Goal: Task Accomplishment & Management: Manage account settings

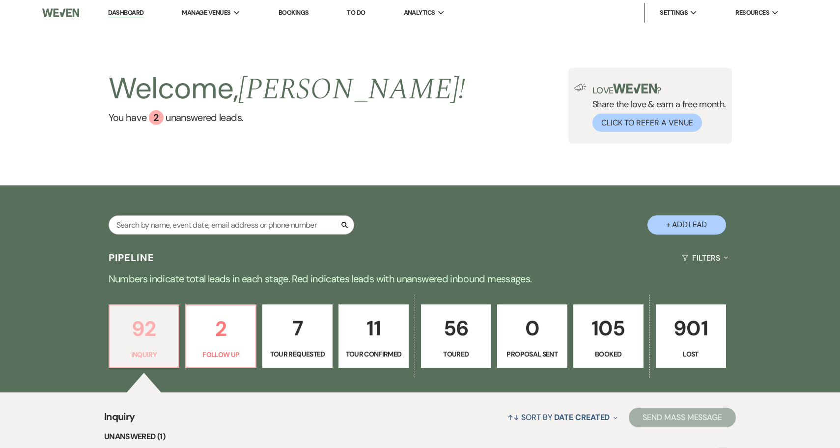
click at [153, 340] on p "92" at bounding box center [143, 328] width 57 height 33
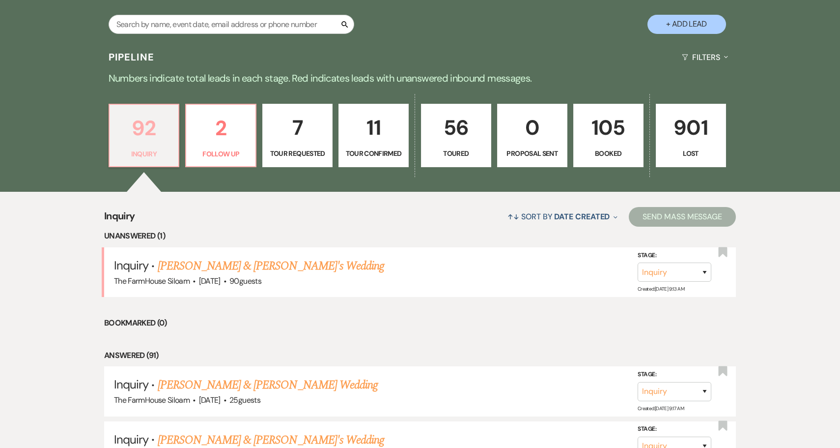
scroll to position [206, 0]
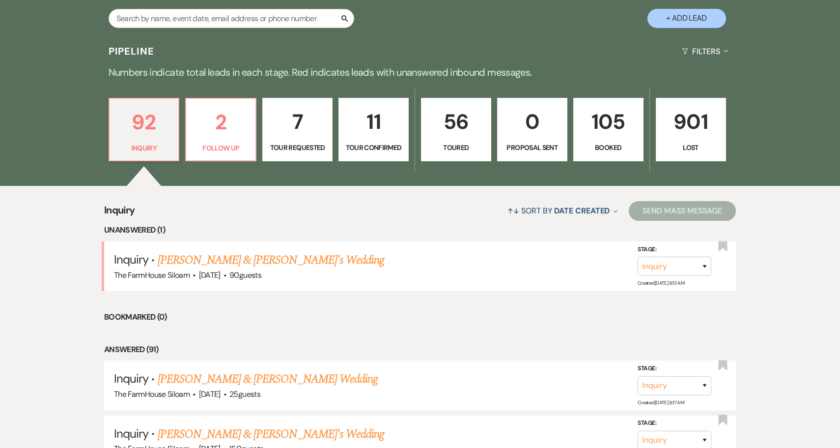
click at [458, 134] on p "56" at bounding box center [455, 121] width 57 height 33
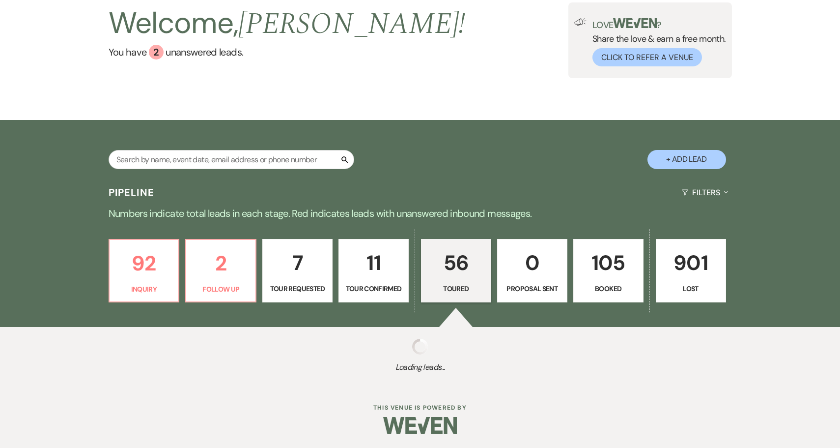
select select "5"
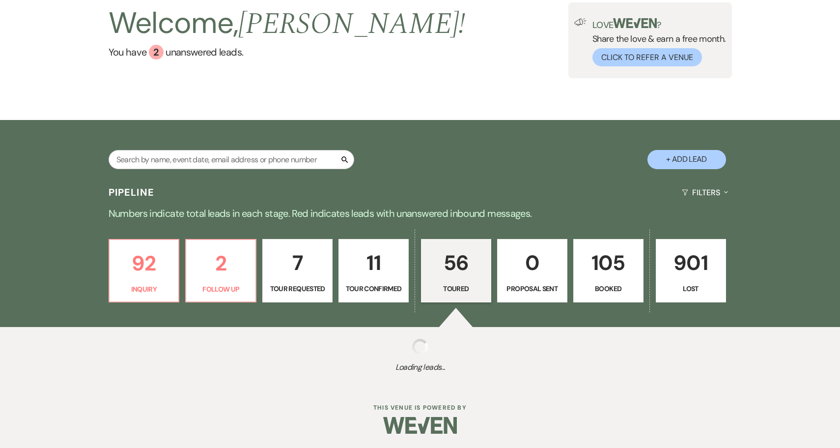
select select "5"
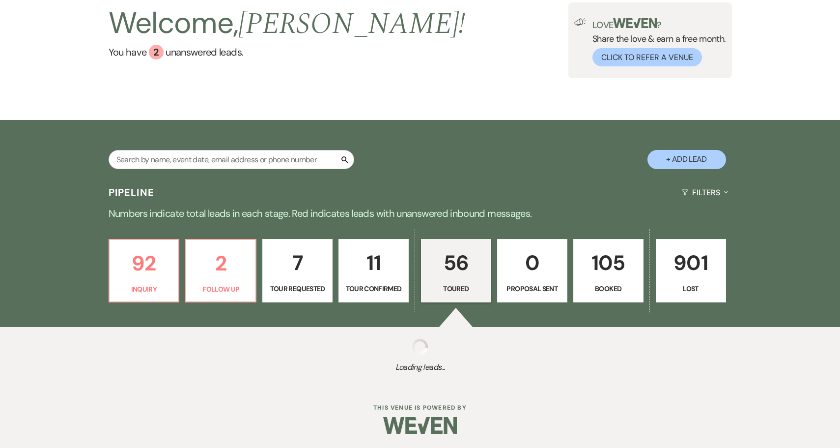
select select "5"
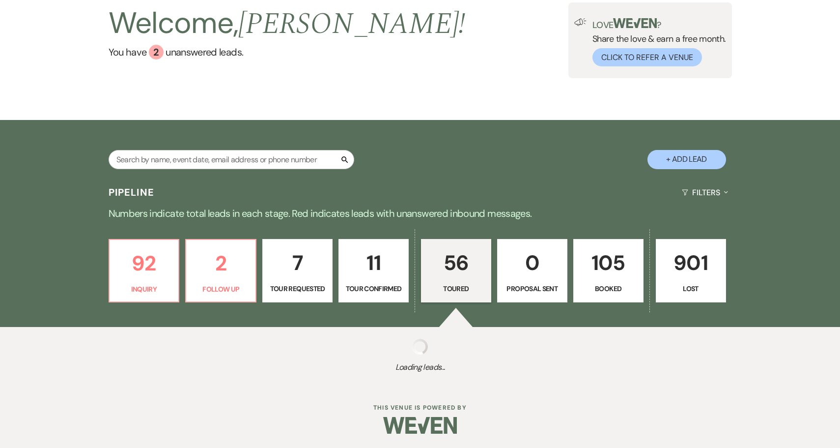
select select "5"
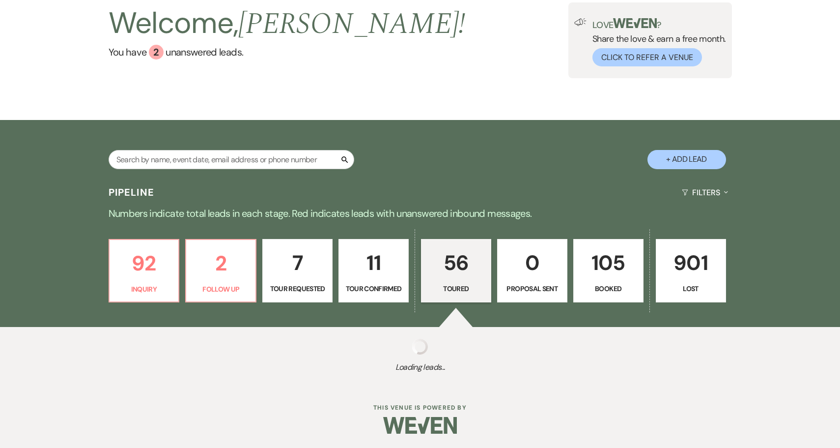
select select "5"
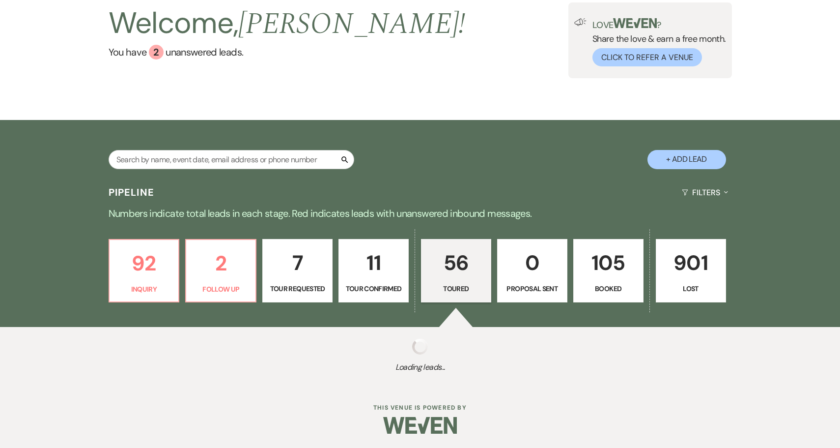
select select "5"
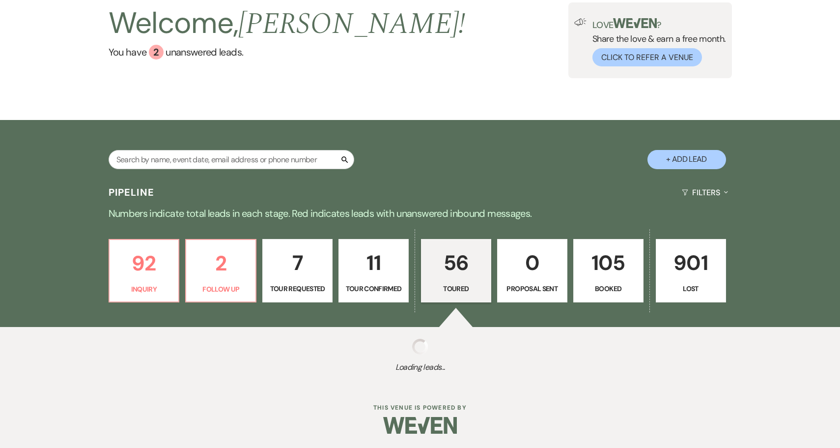
select select "5"
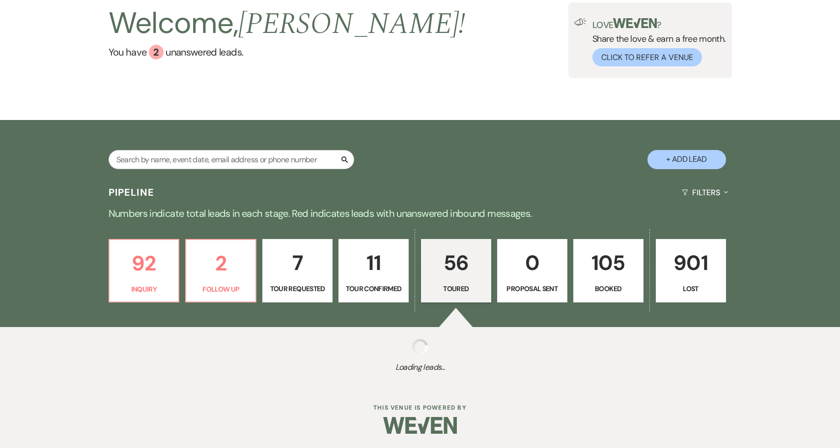
select select "5"
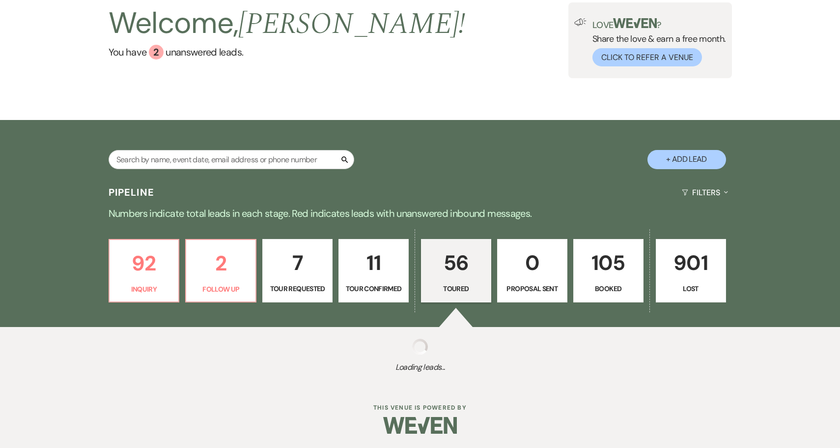
select select "5"
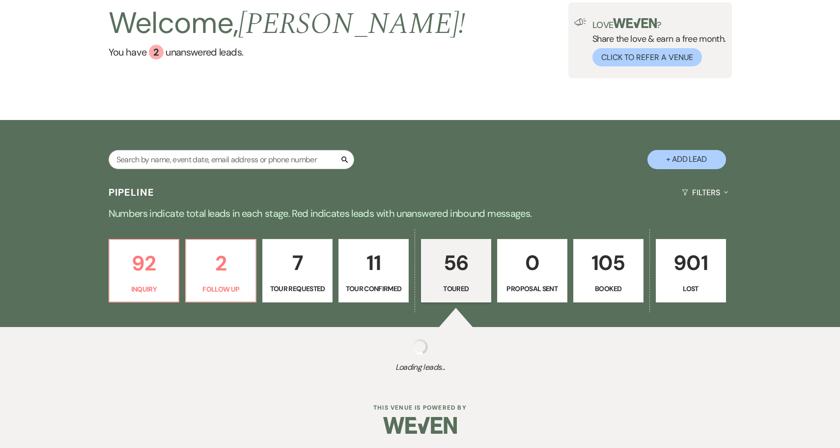
select select "5"
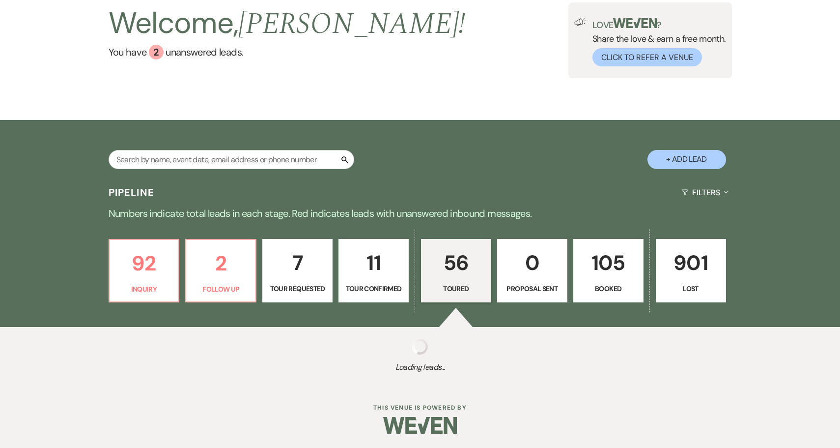
select select "5"
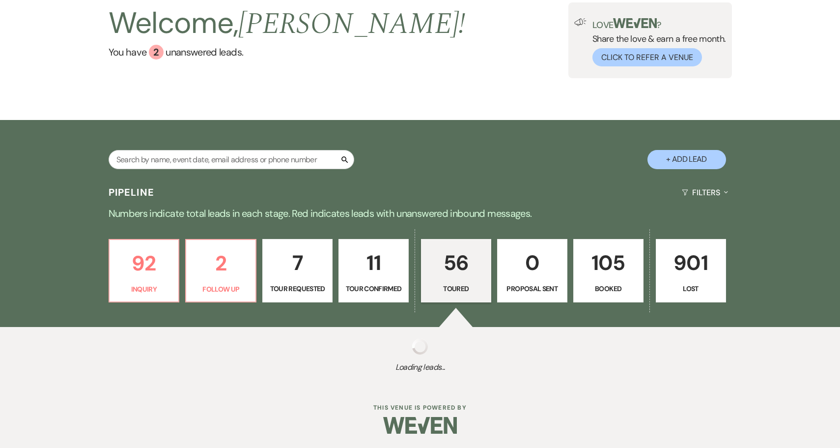
select select "5"
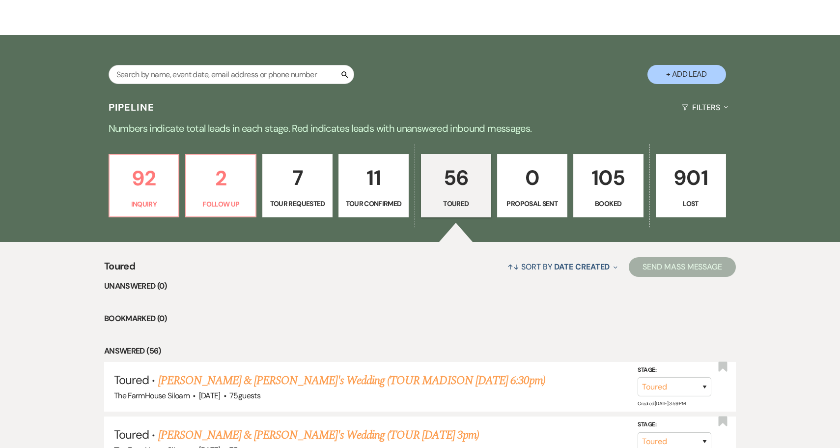
click at [359, 195] on link "11 Tour Confirmed" at bounding box center [374, 186] width 70 height 64
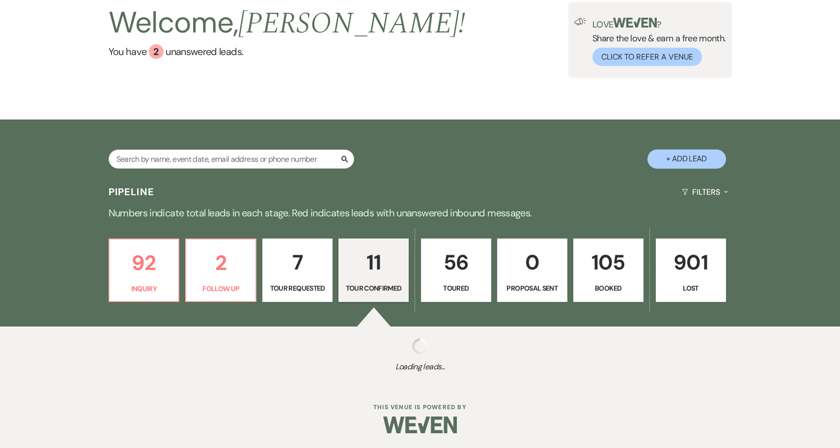
scroll to position [65, 0]
select select "4"
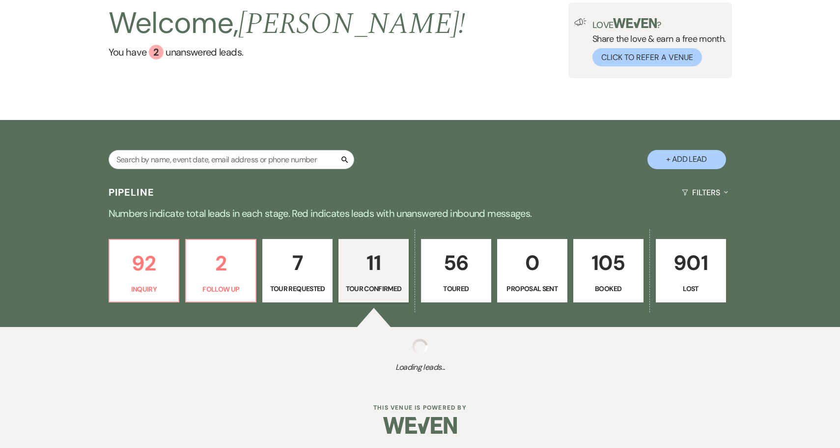
select select "4"
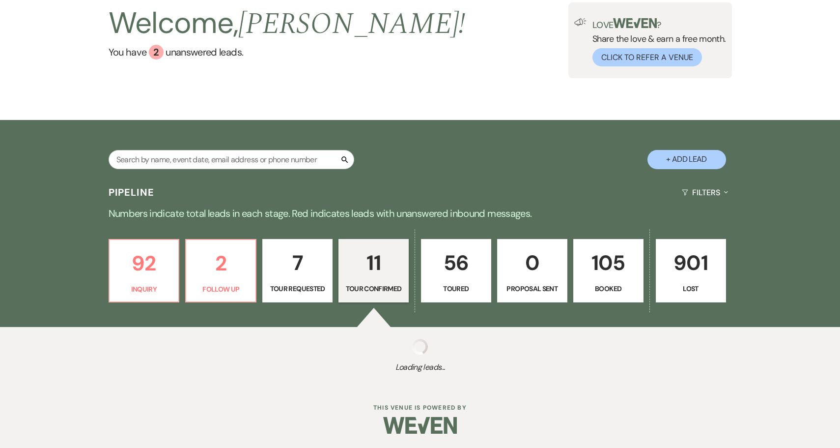
select select "4"
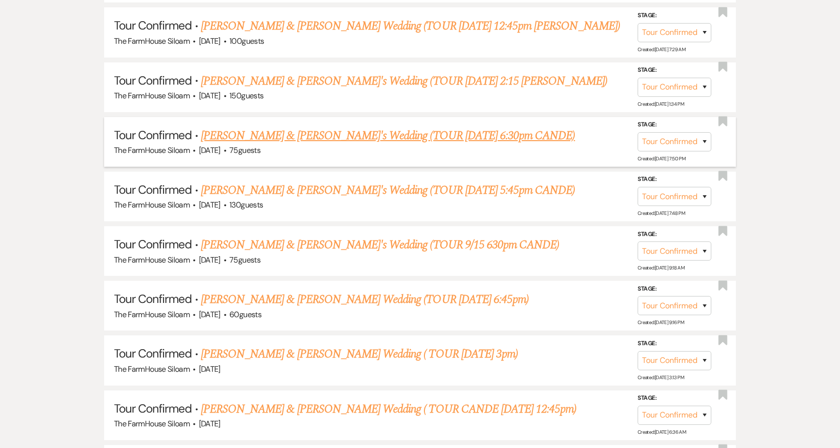
scroll to position [597, 0]
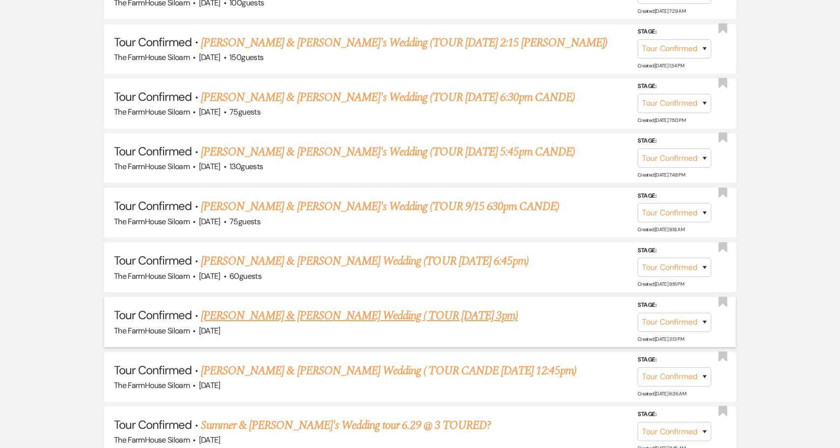
click at [325, 308] on link "Madison Midgett & Wesley Morse's Wedding ( TOUR 8/17 3pm)" at bounding box center [359, 316] width 317 height 18
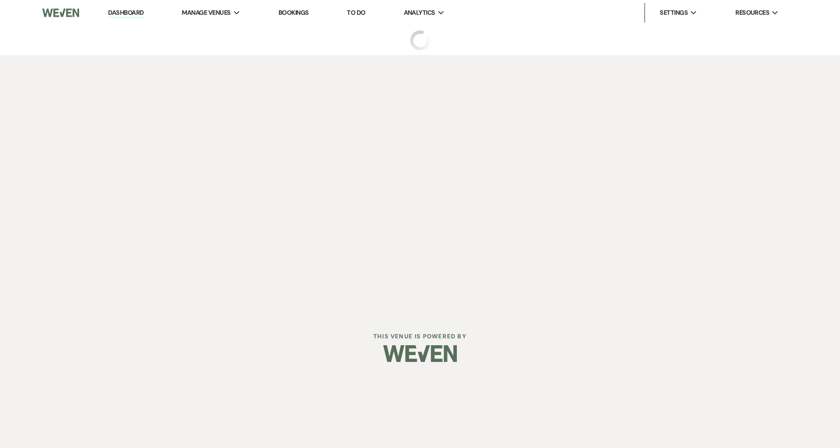
select select "4"
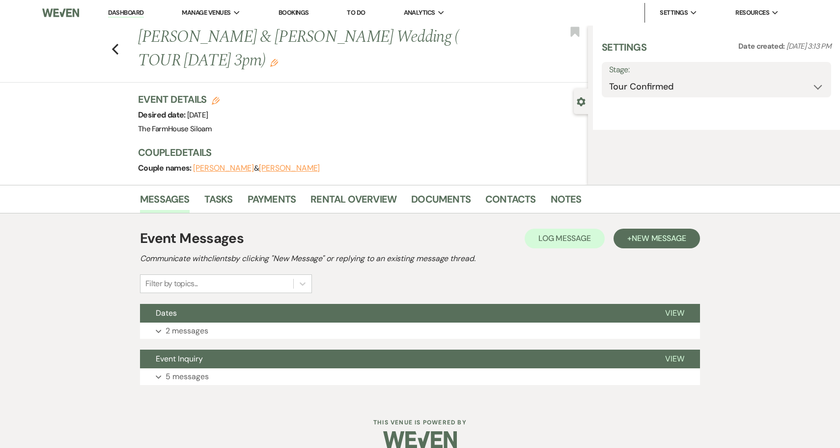
select select "5"
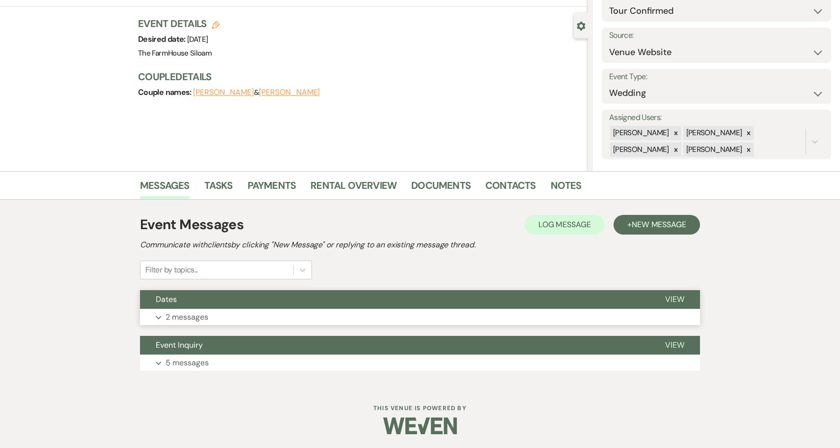
click at [194, 320] on p "2 messages" at bounding box center [187, 316] width 43 height 13
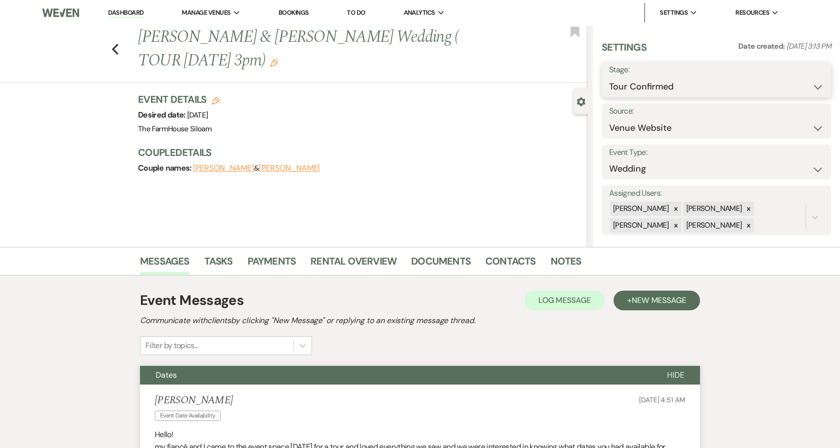
select select "5"
click at [802, 81] on button "Save" at bounding box center [807, 80] width 49 height 20
click at [113, 51] on icon "Previous" at bounding box center [115, 49] width 7 height 12
select select "4"
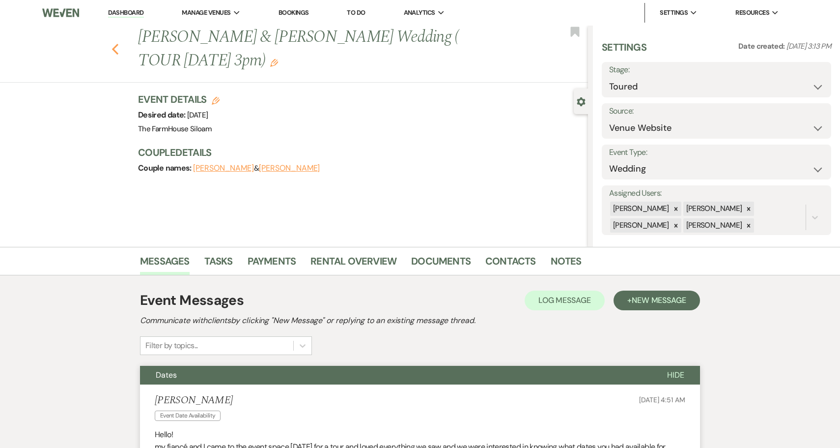
select select "4"
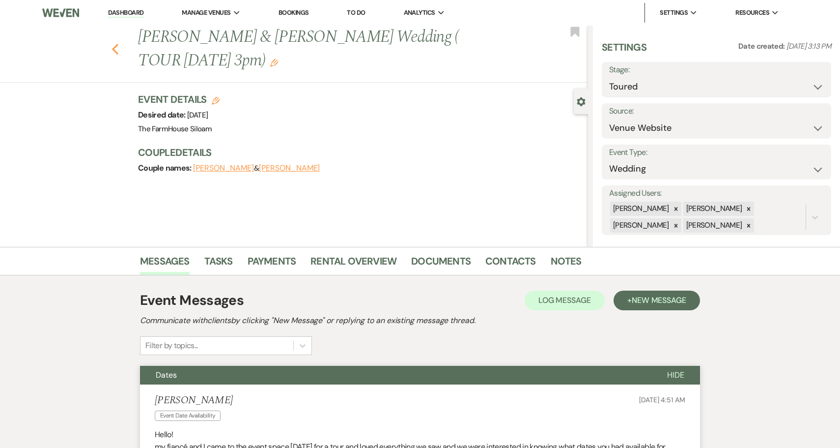
select select "5"
select select "4"
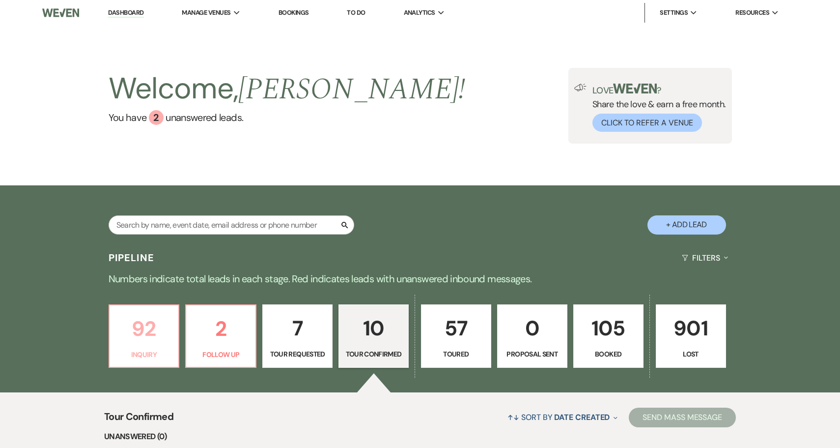
click at [136, 326] on p "92" at bounding box center [143, 328] width 57 height 33
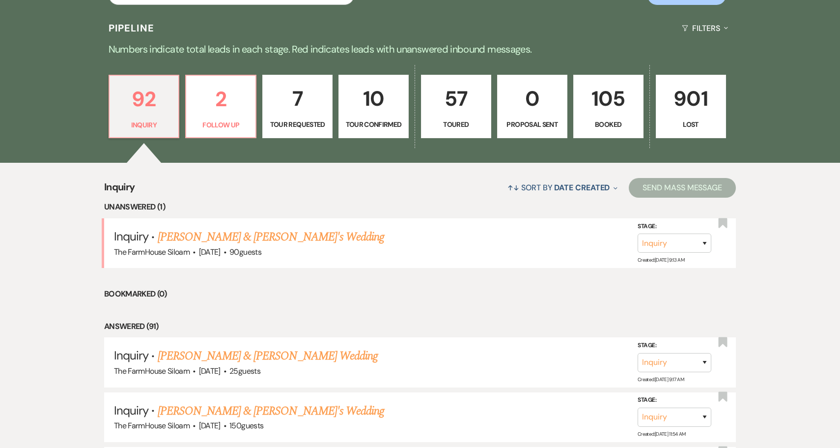
scroll to position [267, 0]
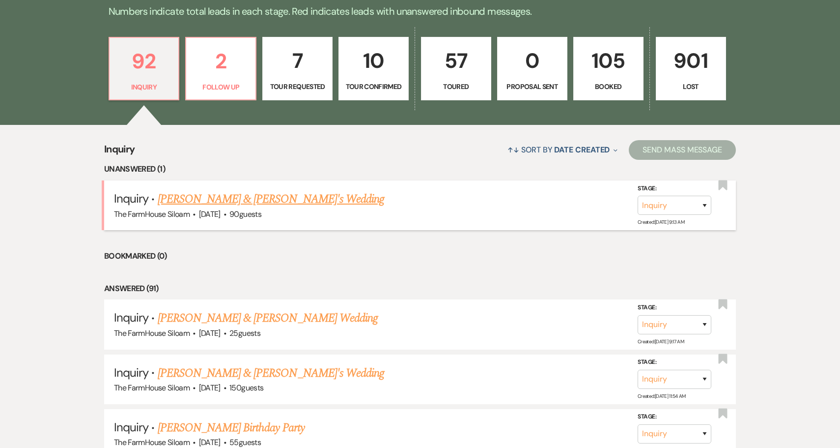
click at [203, 197] on link "Leo & Trinity's Wedding" at bounding box center [271, 199] width 227 height 18
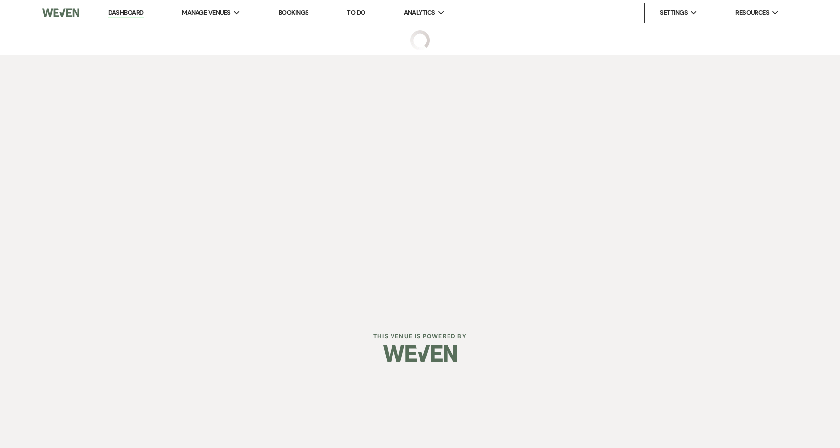
select select "5"
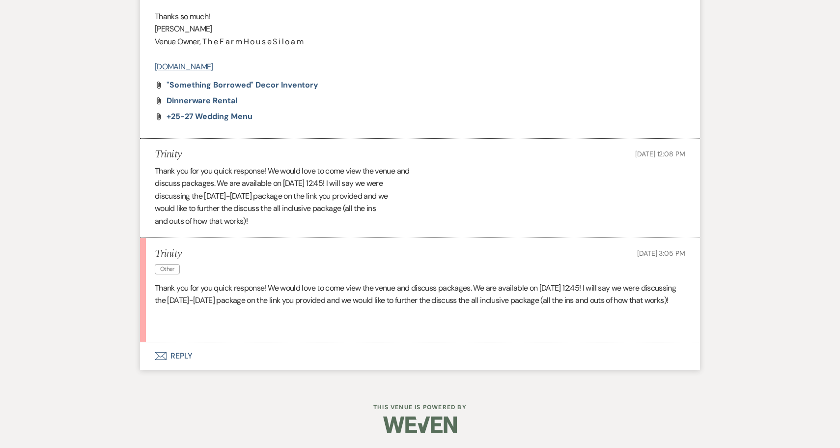
scroll to position [1004, 0]
click at [190, 357] on button "Envelope Reply" at bounding box center [420, 356] width 560 height 28
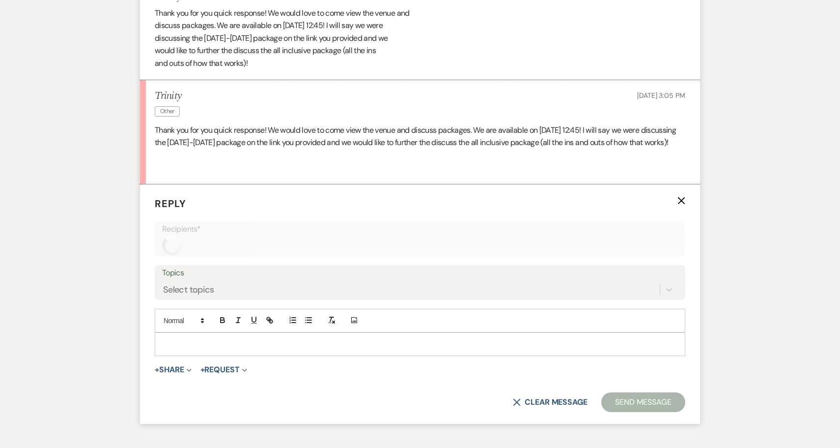
scroll to position [1191, 0]
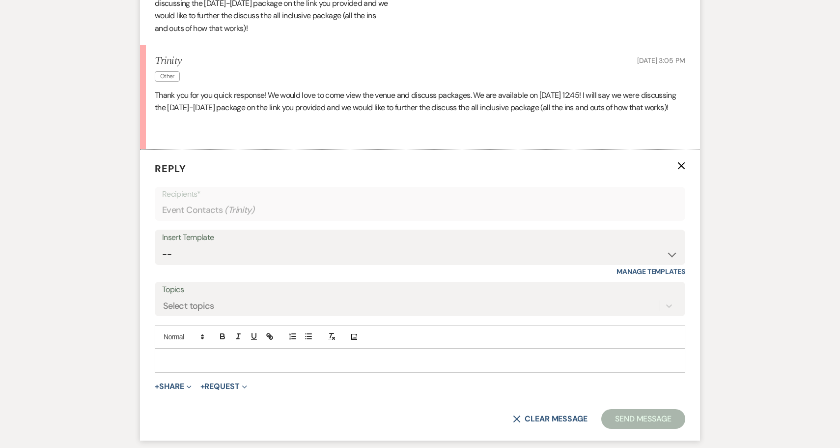
click at [188, 360] on p at bounding box center [420, 360] width 515 height 11
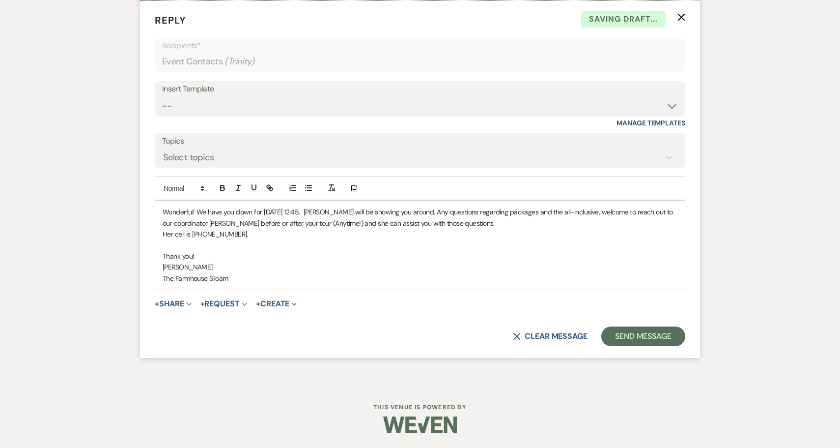
scroll to position [1342, 0]
click at [655, 346] on button "Send Message" at bounding box center [643, 336] width 84 height 20
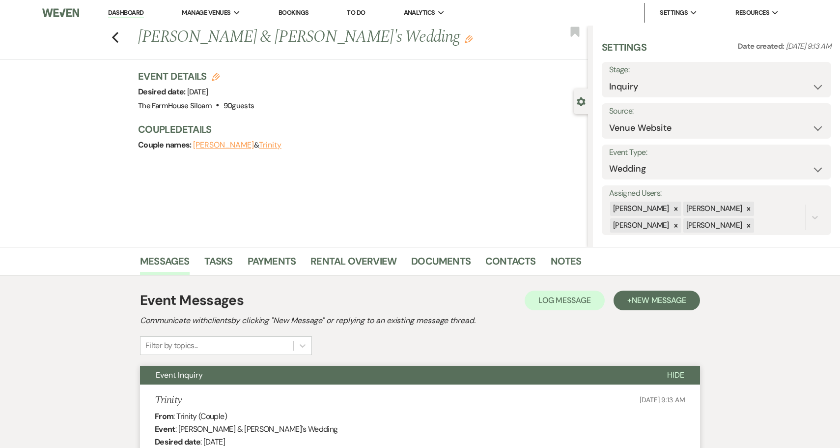
scroll to position [0, 0]
click at [465, 39] on icon "Edit" at bounding box center [469, 39] width 8 height 8
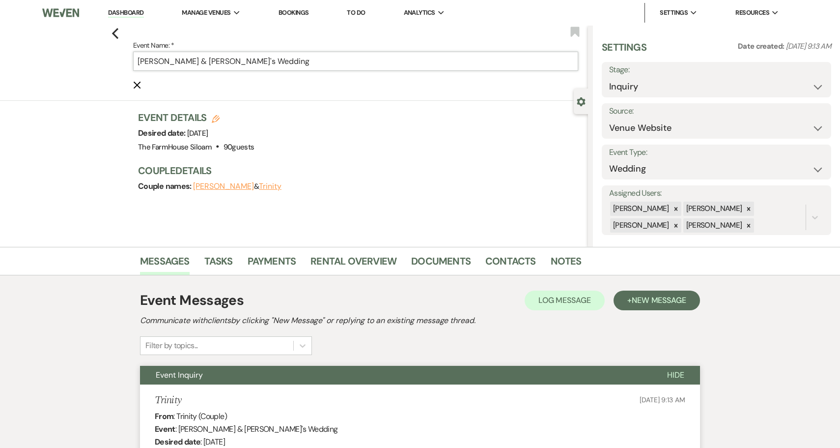
click at [270, 61] on input "Leo & Trinity's Wedding" at bounding box center [355, 61] width 445 height 19
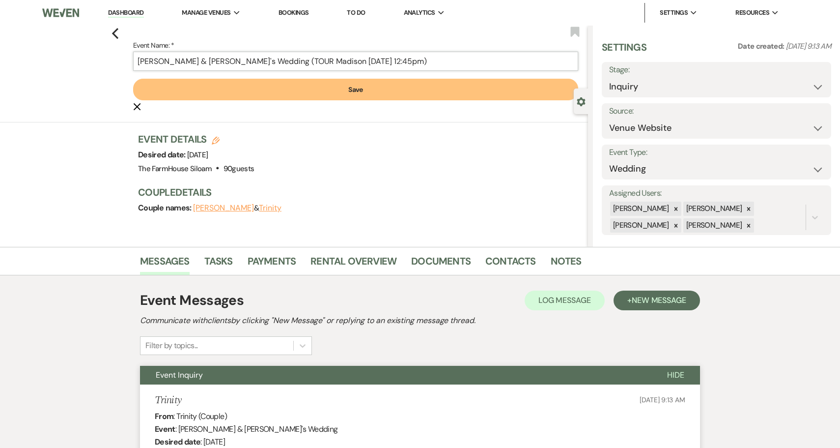
type input "Leo & Trinity's Wedding (TOUR Madison 8/31 12:45pm)"
click at [302, 94] on button "Save" at bounding box center [355, 90] width 445 height 22
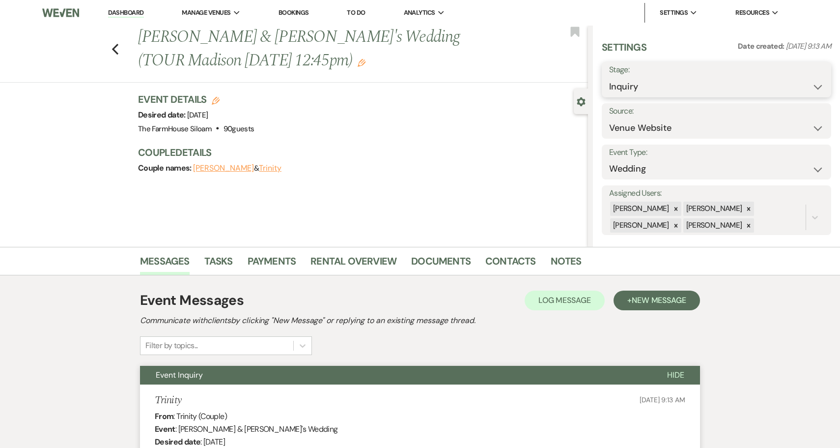
select select "4"
click at [816, 79] on button "Save" at bounding box center [807, 80] width 49 height 20
click at [115, 50] on use "button" at bounding box center [115, 49] width 6 height 11
select select "4"
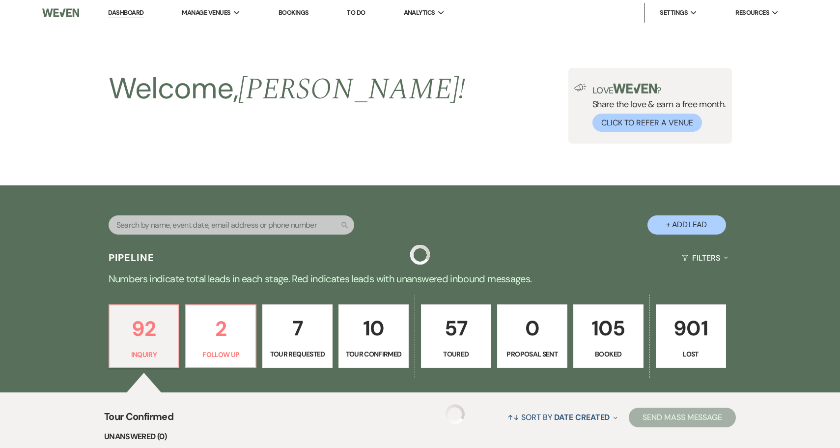
scroll to position [267, 0]
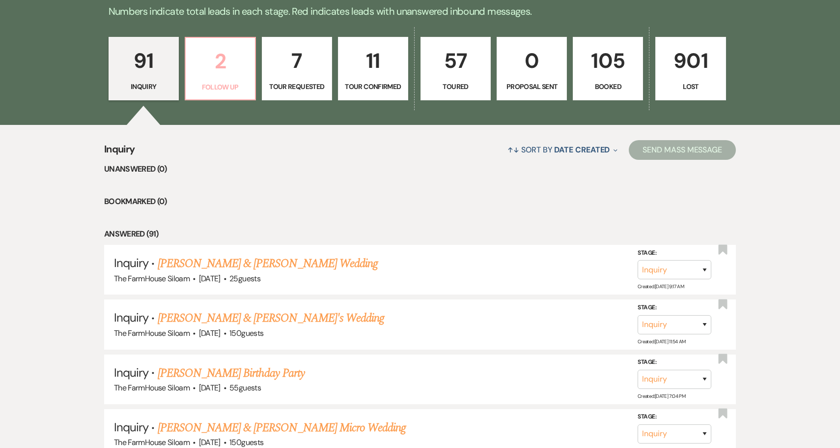
click at [225, 68] on p "2" at bounding box center [220, 61] width 57 height 33
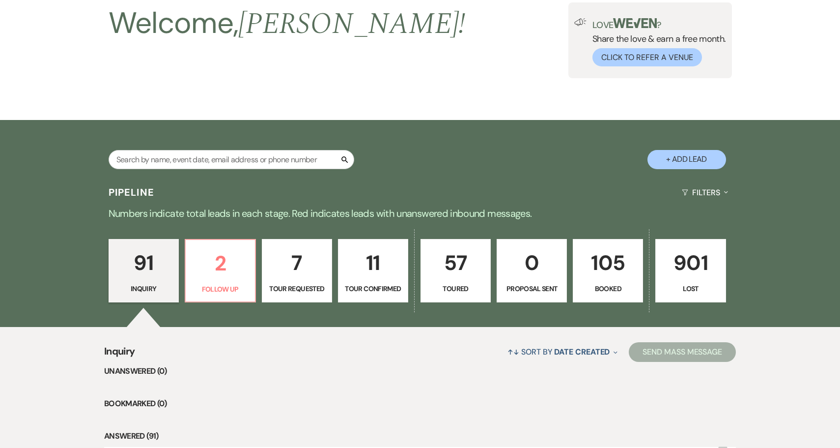
select select "9"
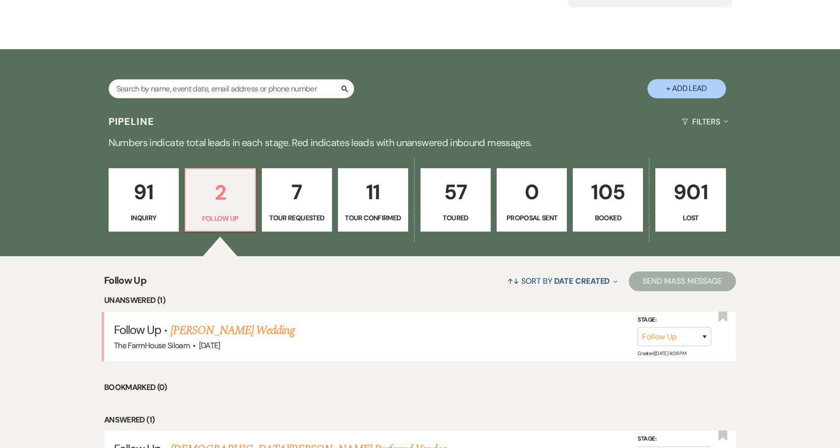
scroll to position [138, 0]
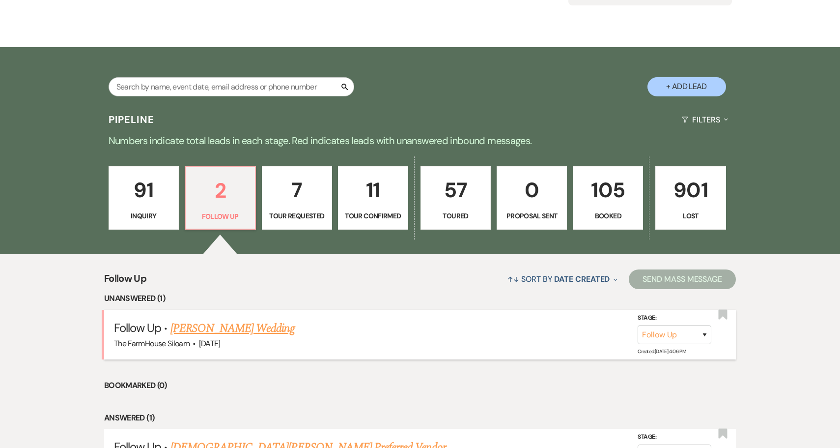
click at [238, 328] on link "Ariel Kuhnemann's Wedding" at bounding box center [232, 328] width 124 height 18
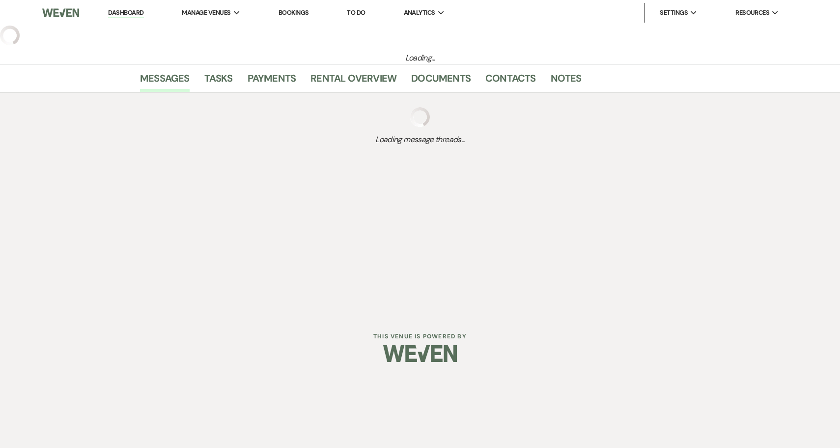
select select "9"
select select "5"
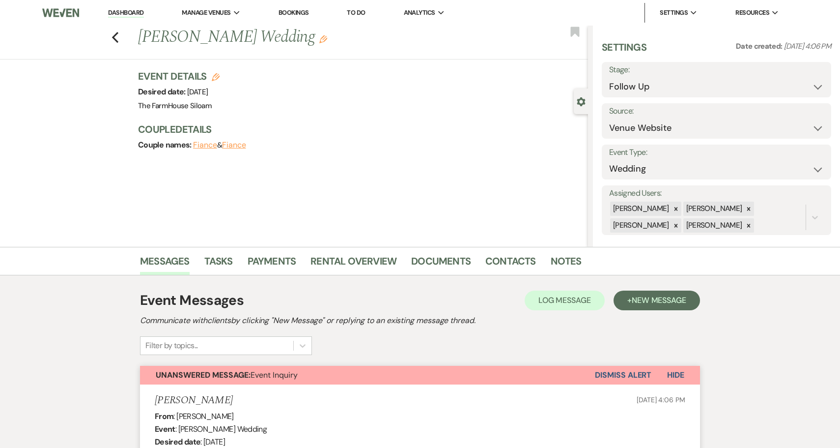
click at [624, 376] on button "Dismiss Alert" at bounding box center [623, 375] width 56 height 19
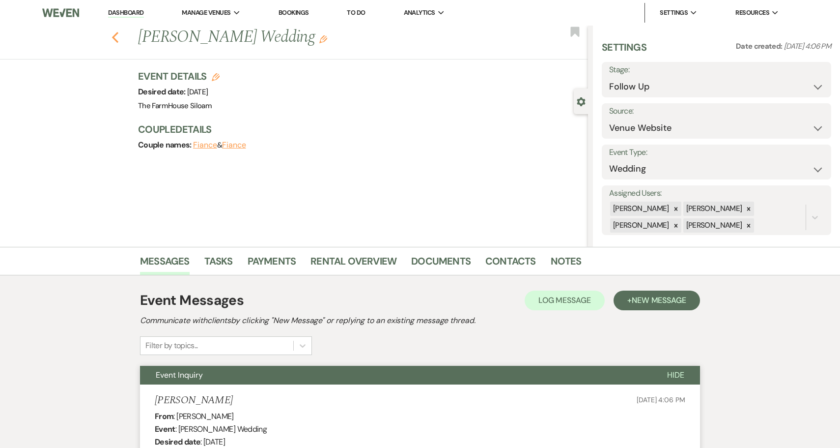
click at [116, 36] on icon "Previous" at bounding box center [115, 37] width 7 height 12
select select "9"
